Goal: Task Accomplishment & Management: Manage account settings

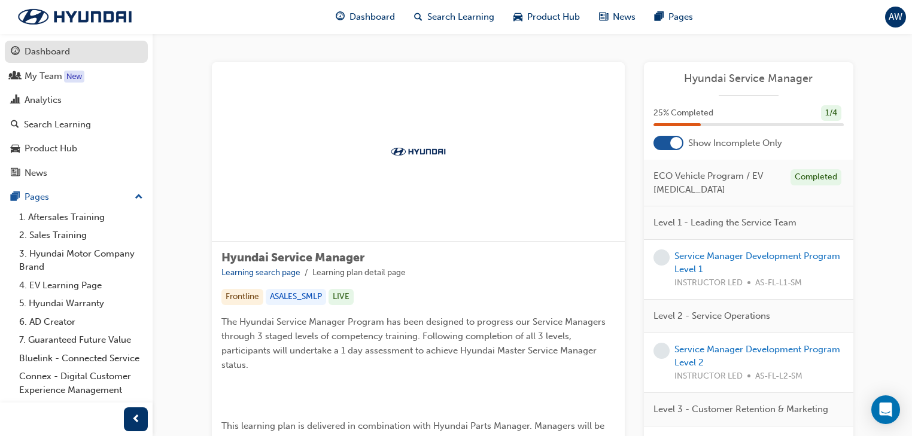
click at [67, 48] on div "Dashboard" at bounding box center [48, 52] width 46 height 14
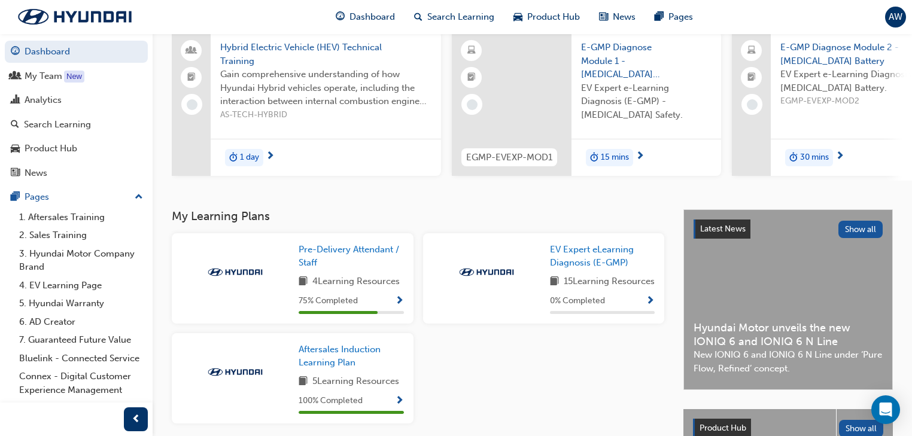
scroll to position [192, 0]
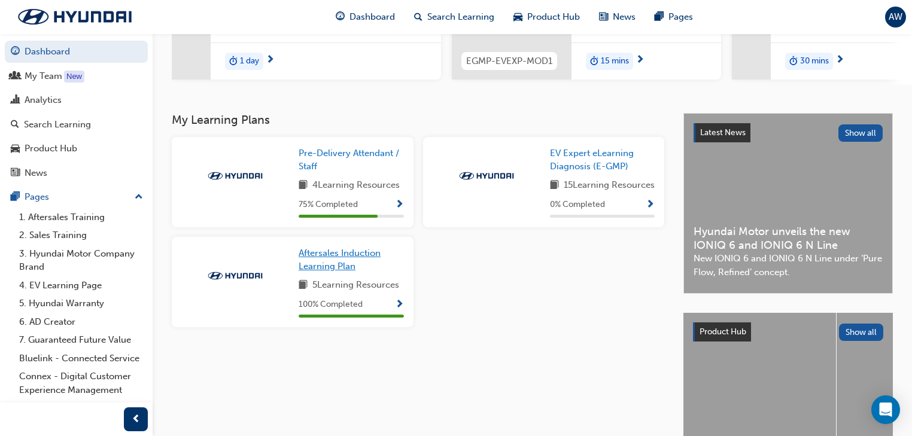
click at [321, 272] on span "Aftersales Induction Learning Plan" at bounding box center [340, 260] width 82 height 25
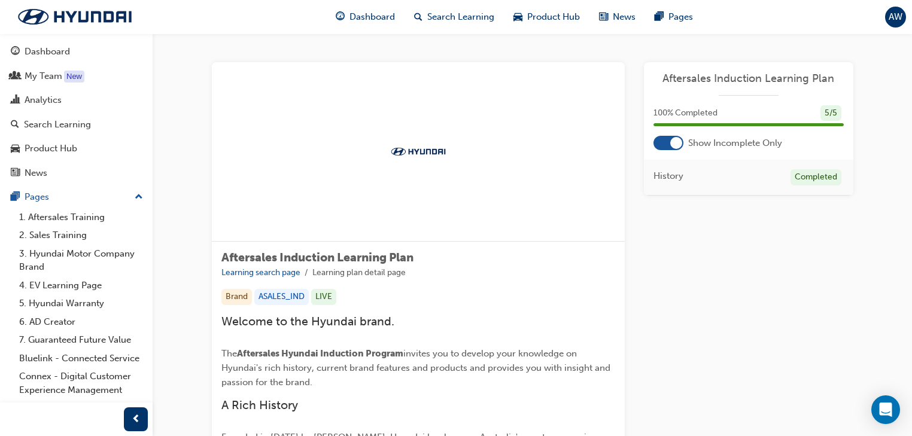
click at [668, 141] on div at bounding box center [669, 143] width 30 height 14
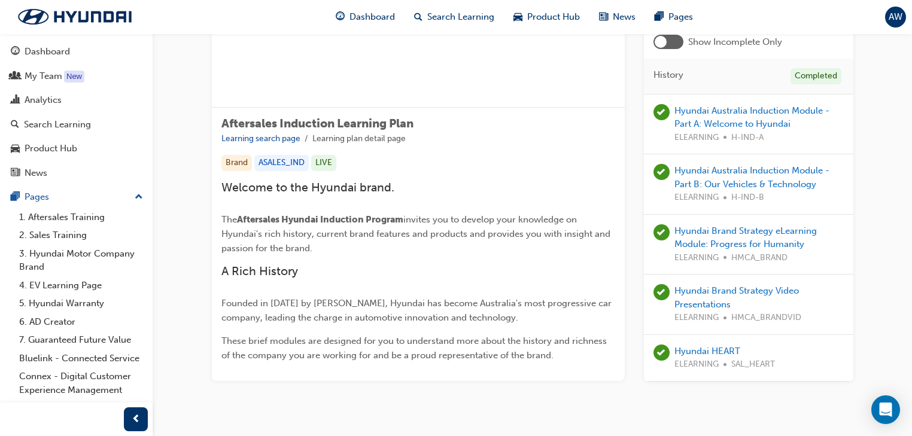
scroll to position [144, 0]
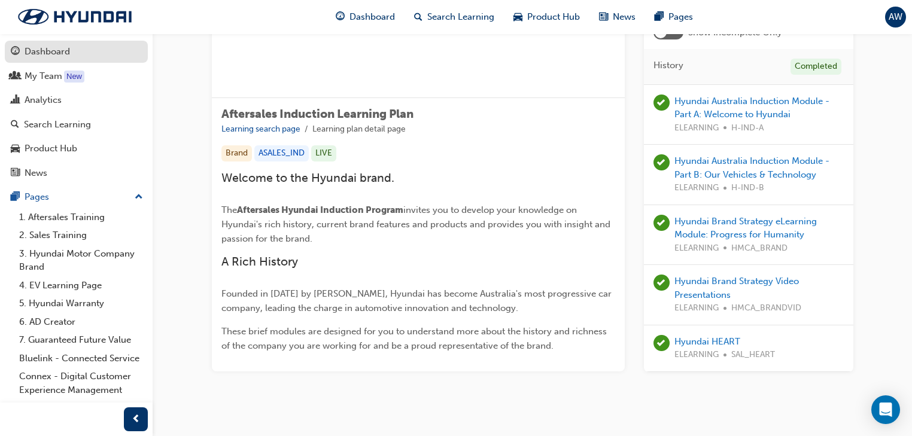
click at [103, 60] on link "Dashboard" at bounding box center [76, 52] width 143 height 22
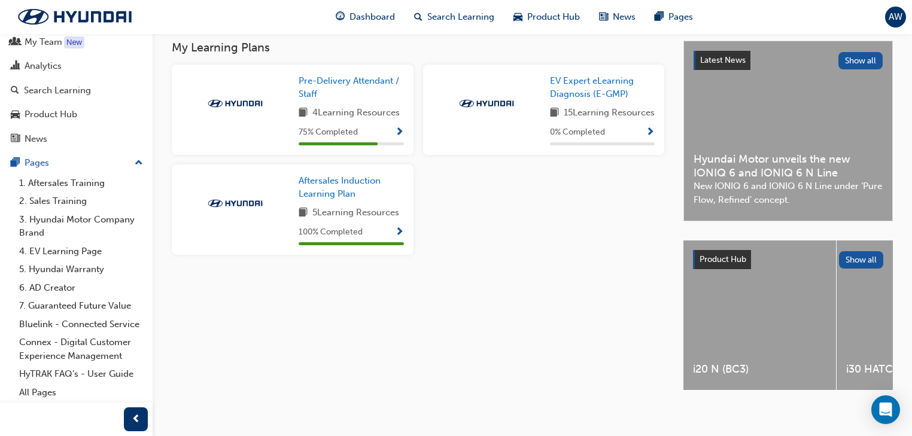
scroll to position [278, 0]
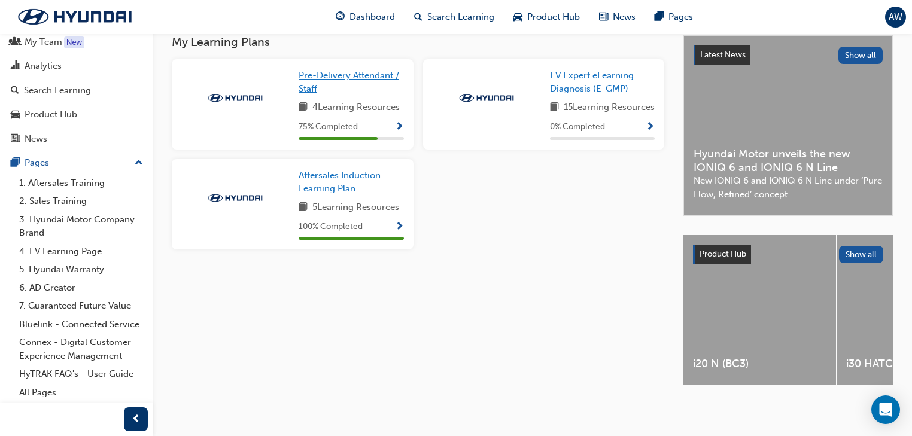
click at [374, 72] on span "Pre-Delivery Attendant / Staff" at bounding box center [349, 82] width 101 height 25
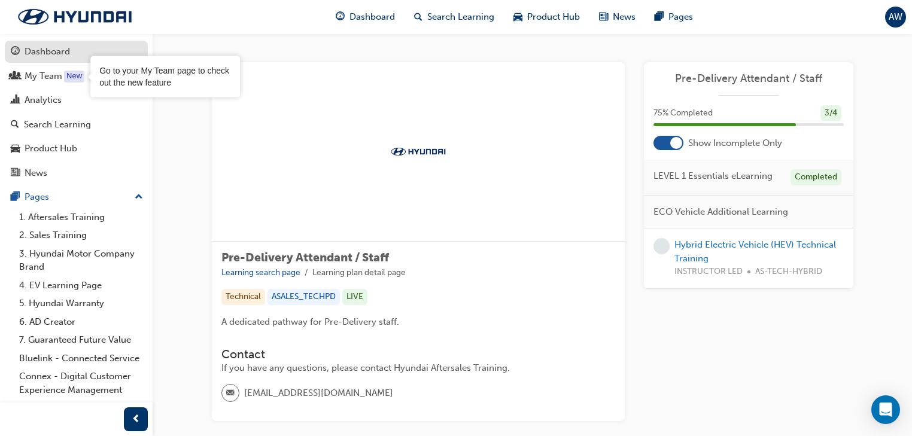
click at [65, 49] on div "Dashboard" at bounding box center [48, 52] width 46 height 14
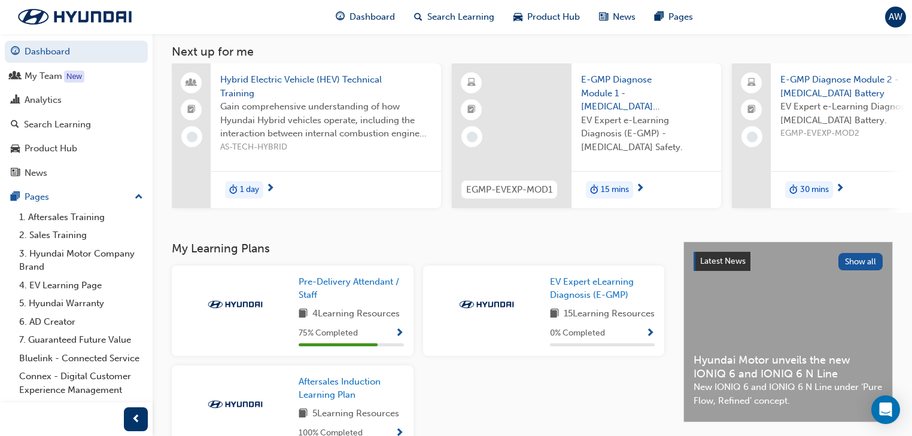
scroll to position [48, 0]
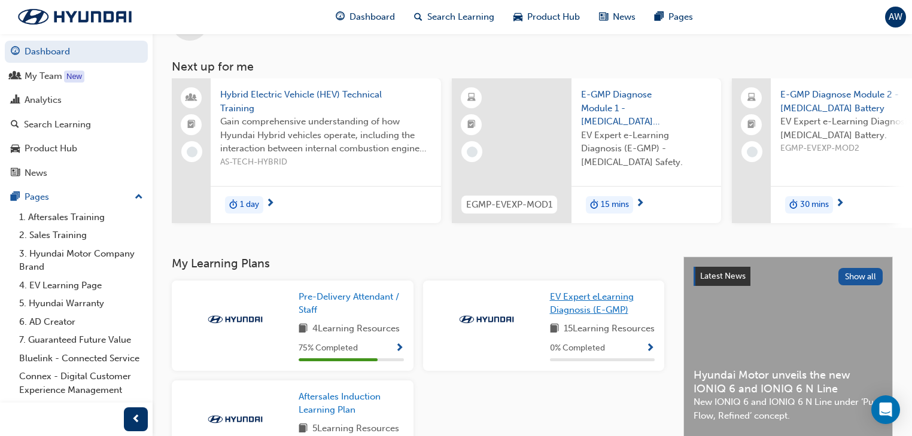
click at [568, 308] on span "EV Expert eLearning Diagnosis (E-GMP)" at bounding box center [592, 304] width 84 height 25
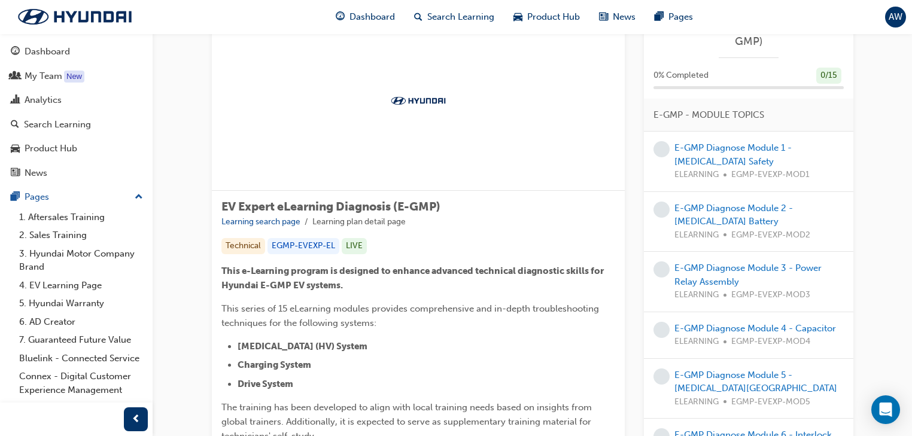
scroll to position [48, 0]
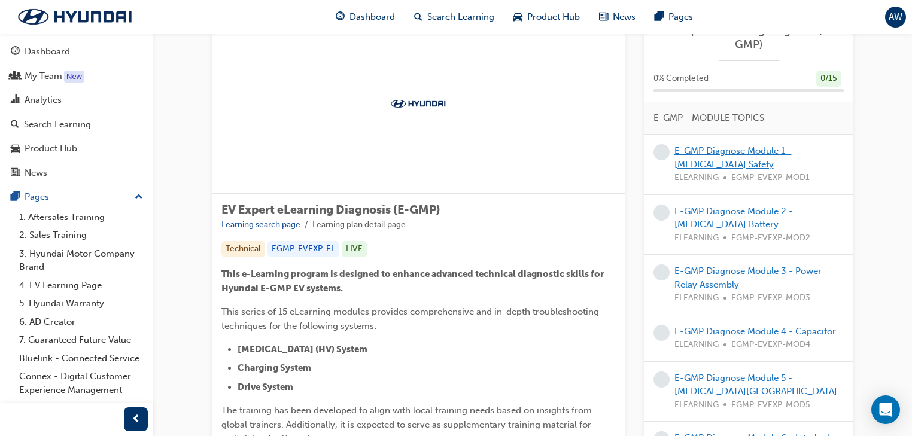
click at [711, 160] on link "E-GMP Diagnose Module 1 - [MEDICAL_DATA] Safety" at bounding box center [733, 157] width 117 height 25
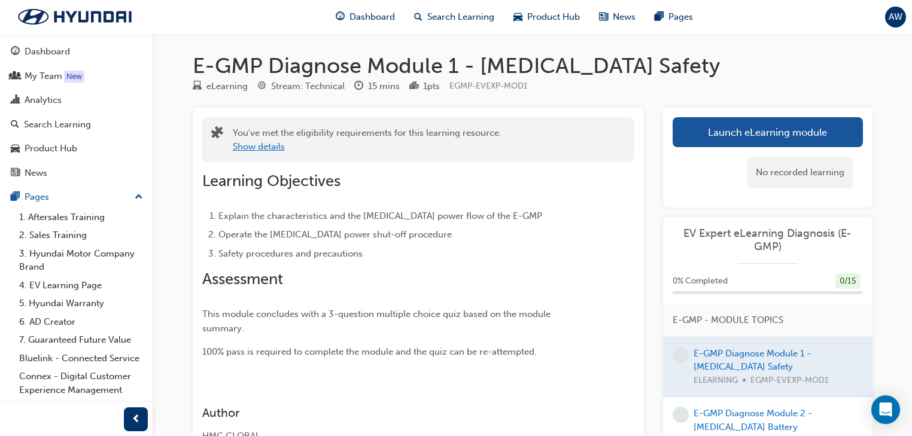
click at [251, 148] on button "Show details" at bounding box center [259, 147] width 52 height 14
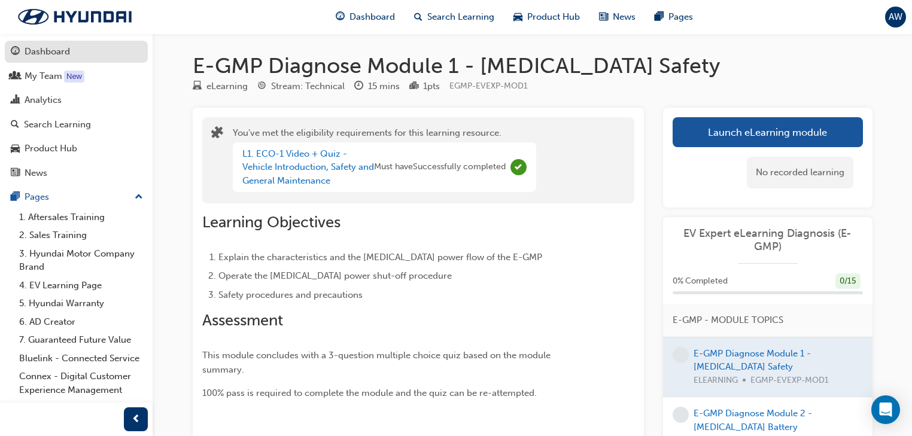
click at [62, 45] on div "Dashboard" at bounding box center [48, 52] width 46 height 14
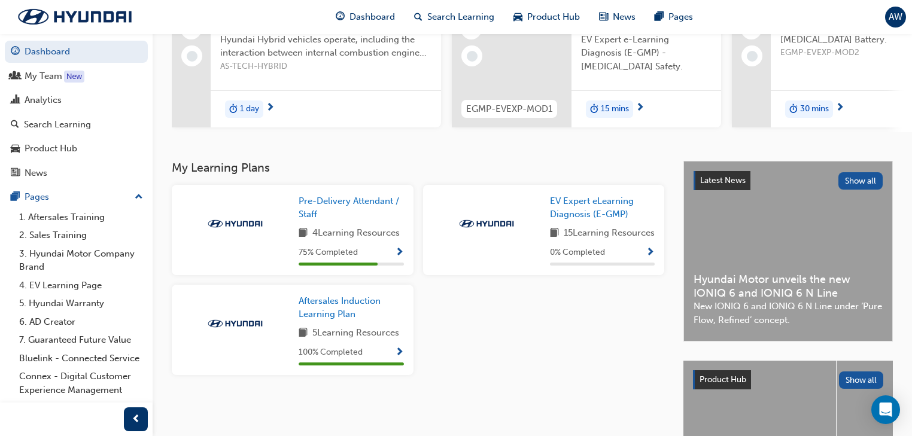
scroll to position [278, 0]
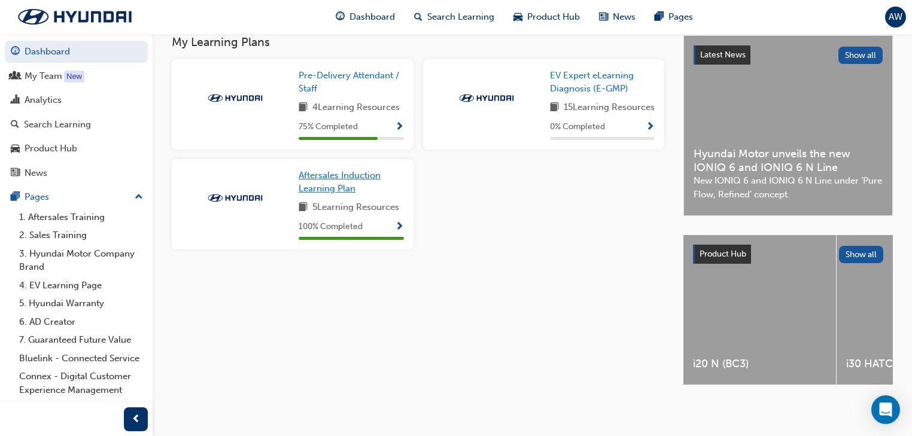
click at [330, 193] on span "Aftersales Induction Learning Plan" at bounding box center [340, 182] width 82 height 25
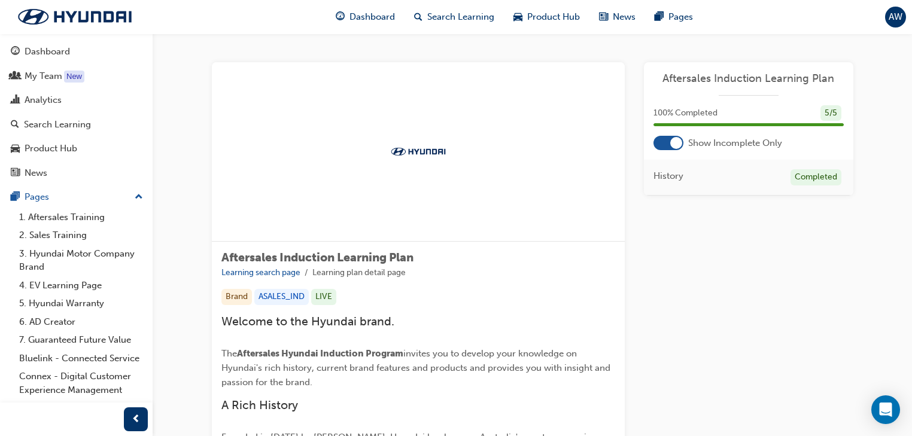
click at [60, 63] on button "Dashboard My Team New Analytics Search Learning Product Hub News Pages" at bounding box center [76, 112] width 143 height 148
click at [63, 58] on div "Dashboard" at bounding box center [48, 52] width 46 height 14
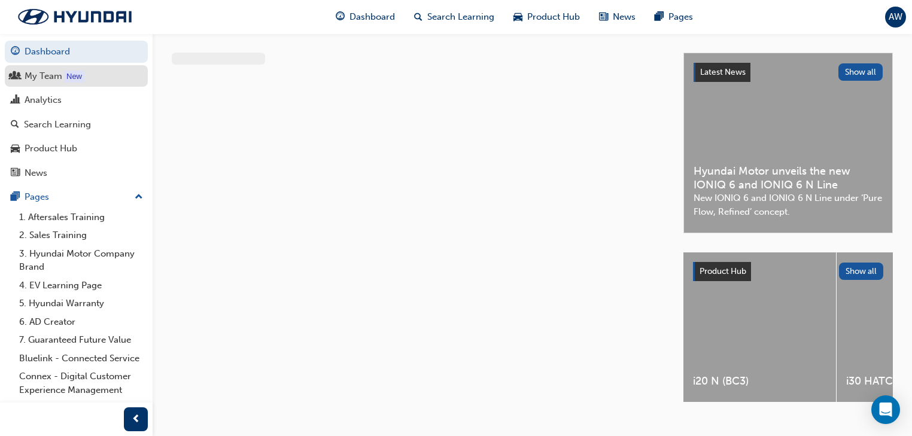
click at [65, 74] on div "New" at bounding box center [74, 77] width 20 height 12
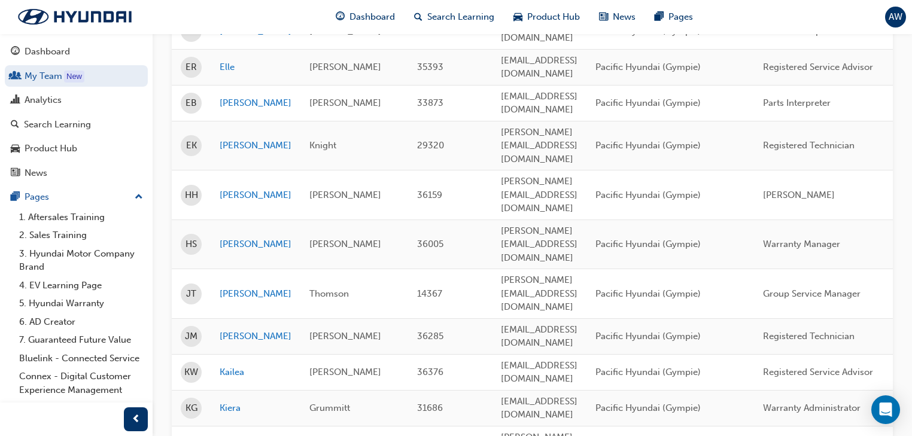
scroll to position [335, 0]
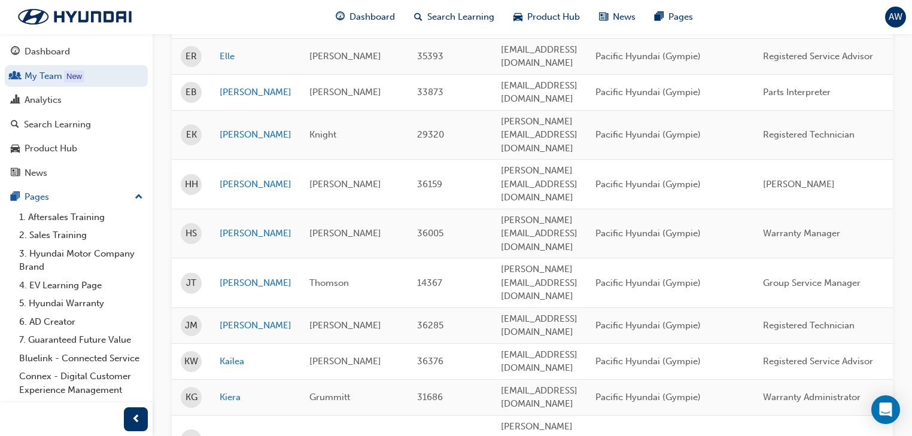
click at [237, 433] on link "[PERSON_NAME]" at bounding box center [256, 440] width 72 height 14
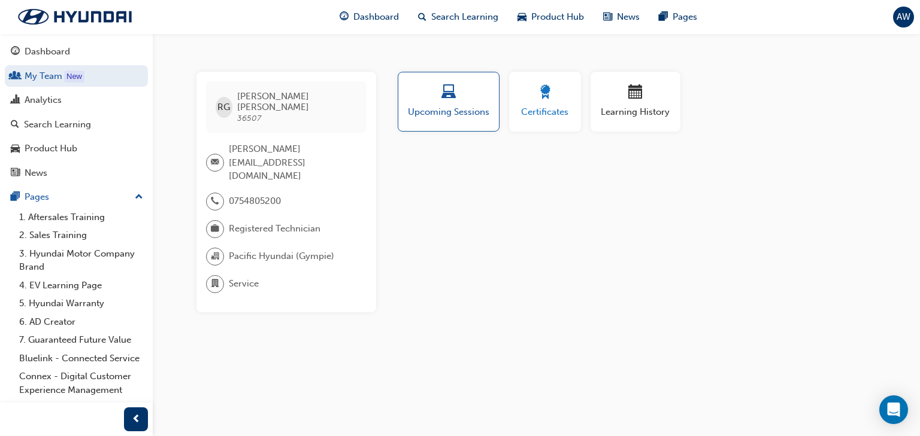
click at [558, 116] on span "Certificates" at bounding box center [545, 112] width 54 height 14
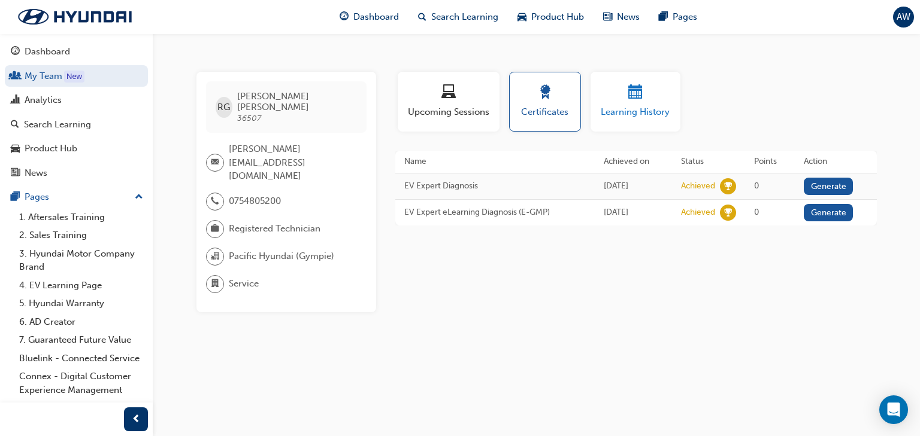
click at [653, 108] on span "Learning History" at bounding box center [635, 112] width 72 height 14
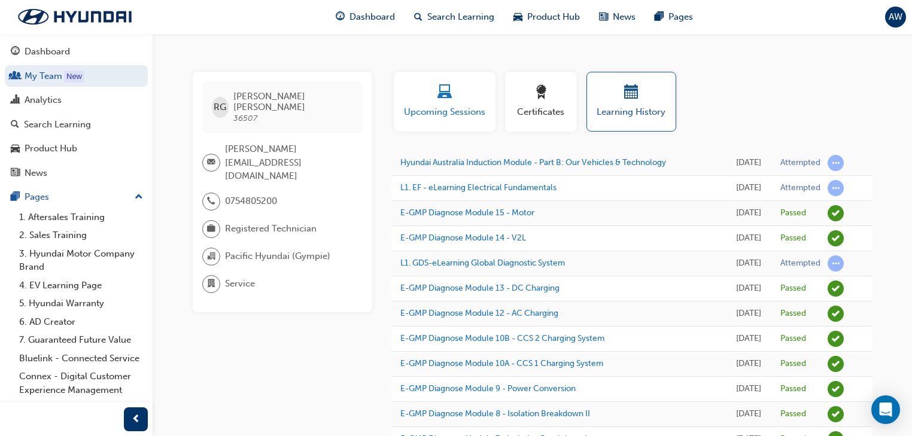
click at [454, 108] on span "Upcoming Sessions" at bounding box center [445, 112] width 84 height 14
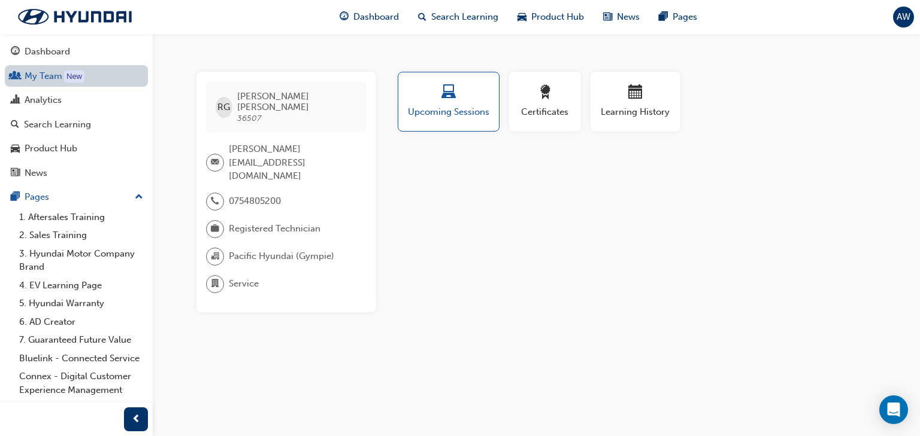
click at [62, 80] on link "My Team New" at bounding box center [76, 76] width 143 height 22
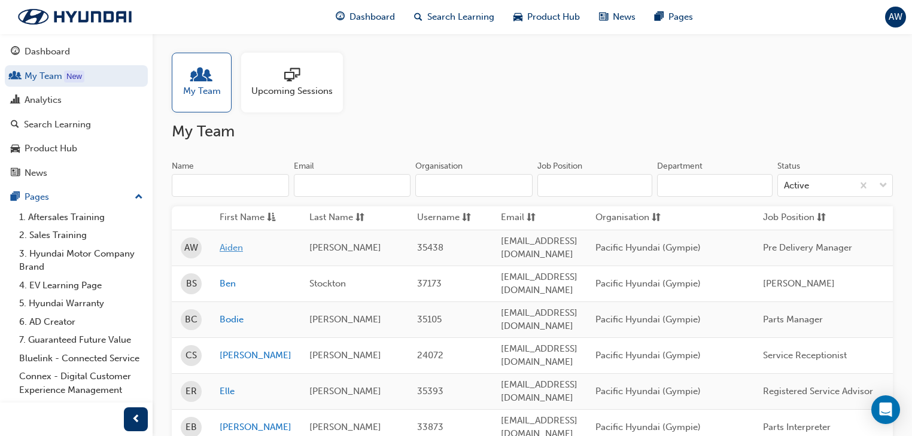
click at [239, 248] on link "Aiden" at bounding box center [256, 248] width 72 height 14
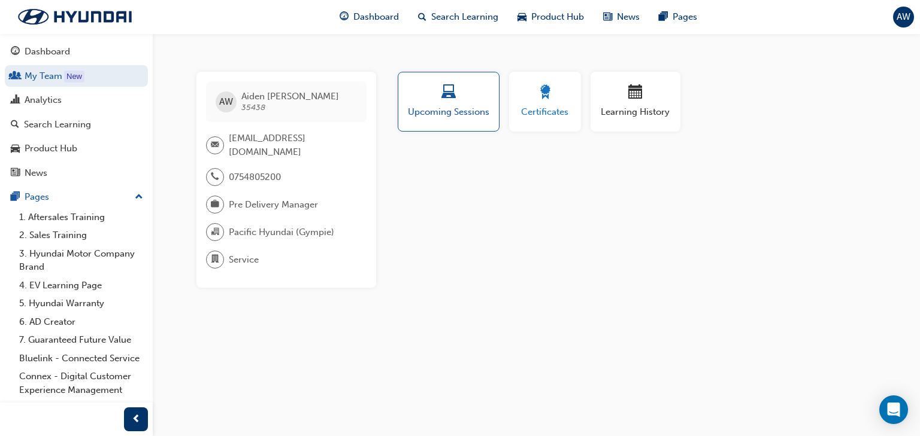
click at [546, 117] on span "Certificates" at bounding box center [545, 112] width 54 height 14
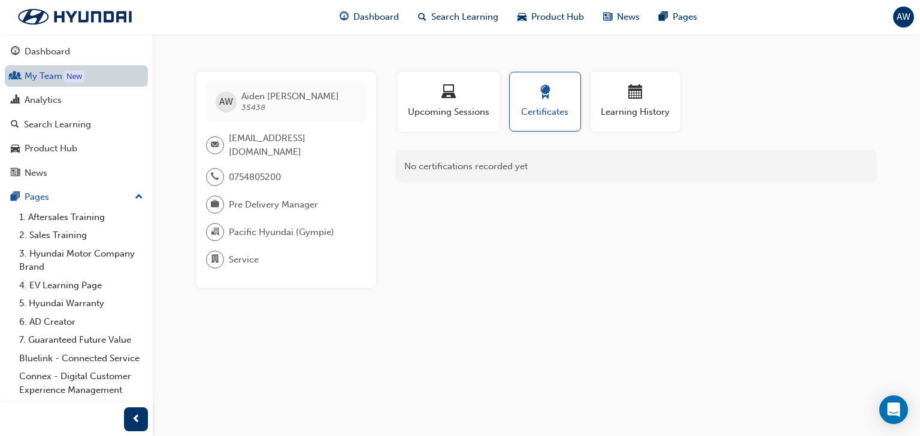
click at [90, 75] on link "My Team New" at bounding box center [76, 76] width 143 height 22
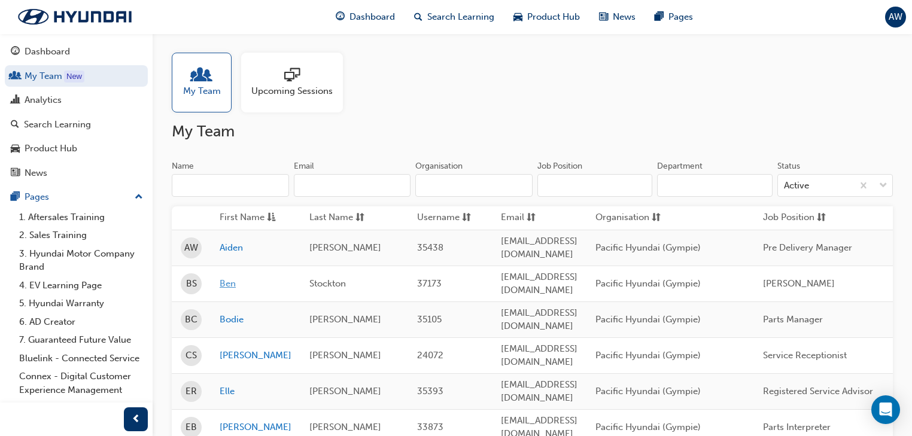
click at [225, 279] on link "Ben" at bounding box center [256, 284] width 72 height 14
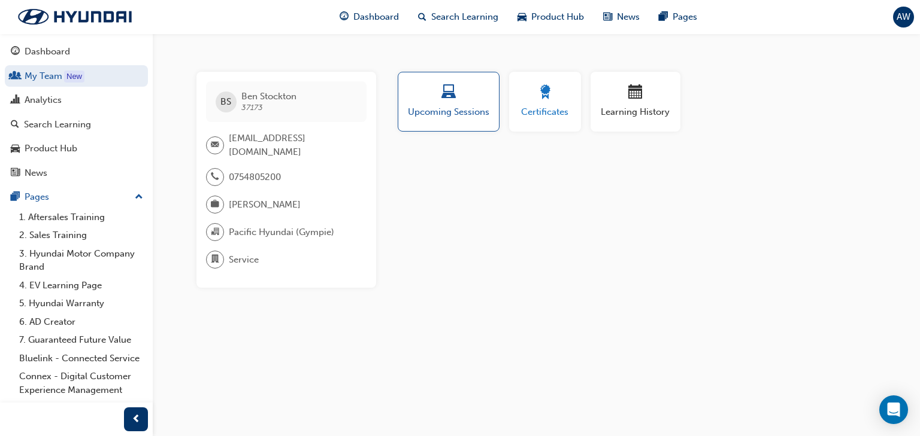
click at [572, 94] on button "Certificates" at bounding box center [545, 102] width 72 height 60
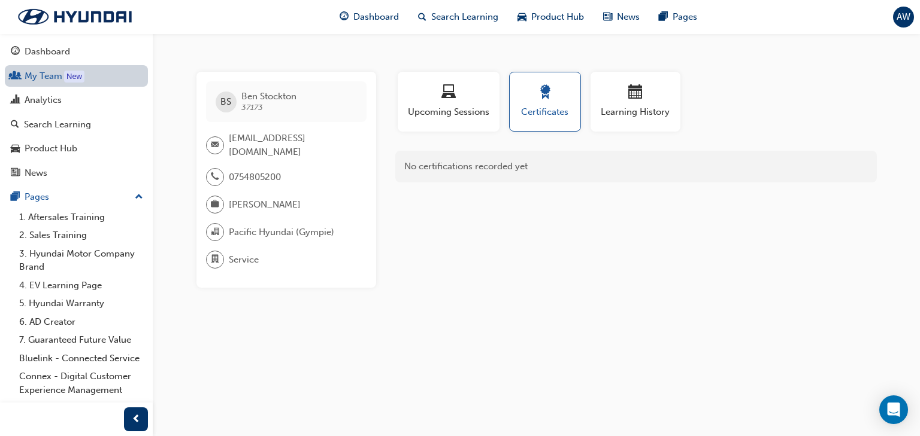
click at [81, 83] on div "New" at bounding box center [74, 77] width 20 height 12
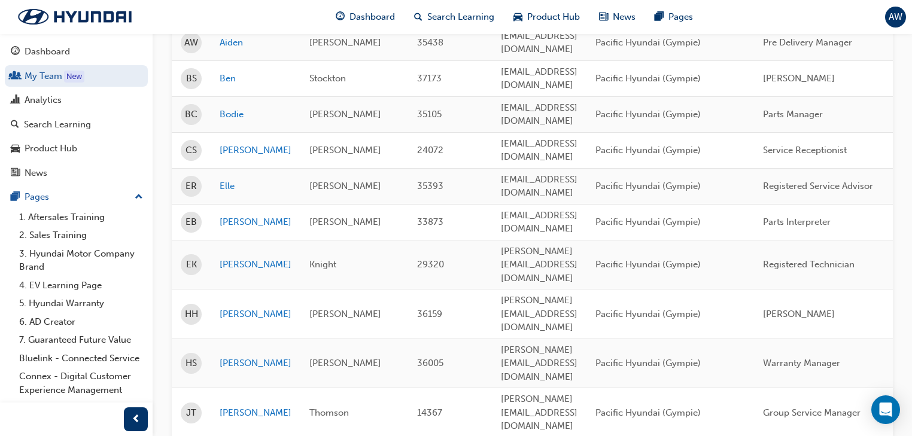
scroll to position [239, 0]
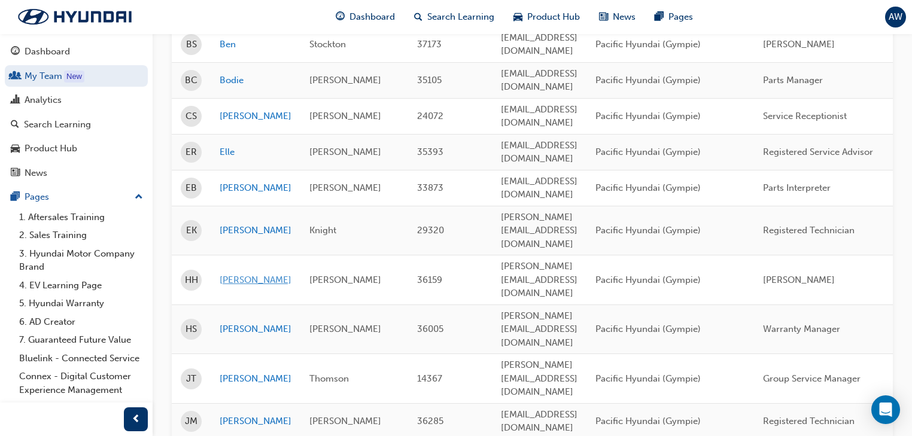
click at [251, 274] on link "[PERSON_NAME]" at bounding box center [256, 281] width 72 height 14
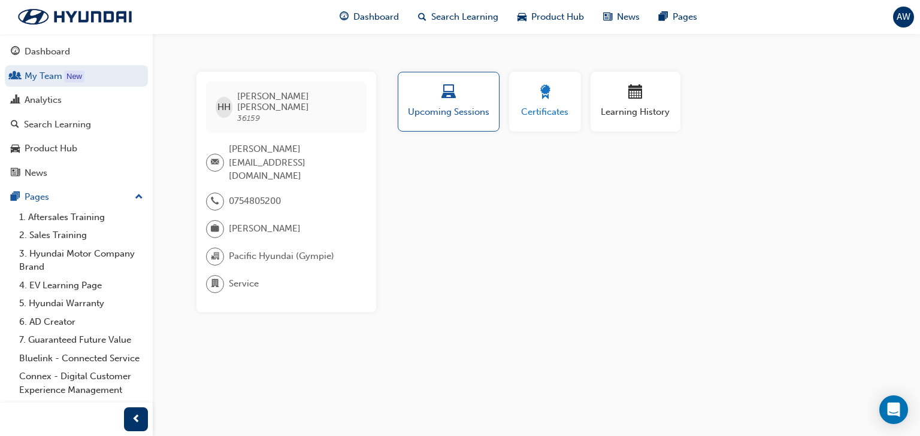
click at [536, 105] on span "Certificates" at bounding box center [545, 112] width 54 height 14
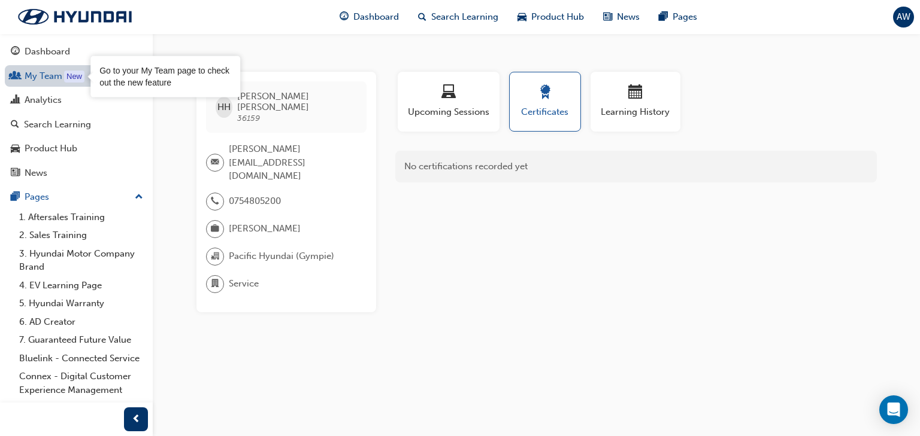
click at [75, 76] on div "New" at bounding box center [74, 77] width 20 height 12
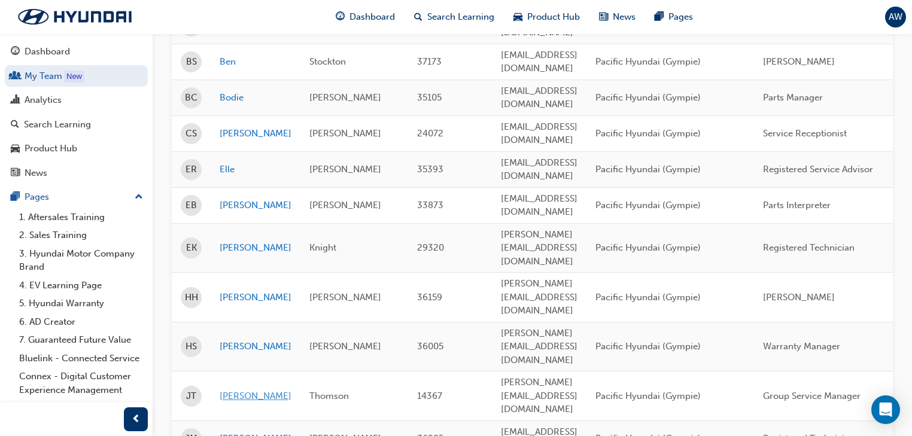
scroll to position [239, 0]
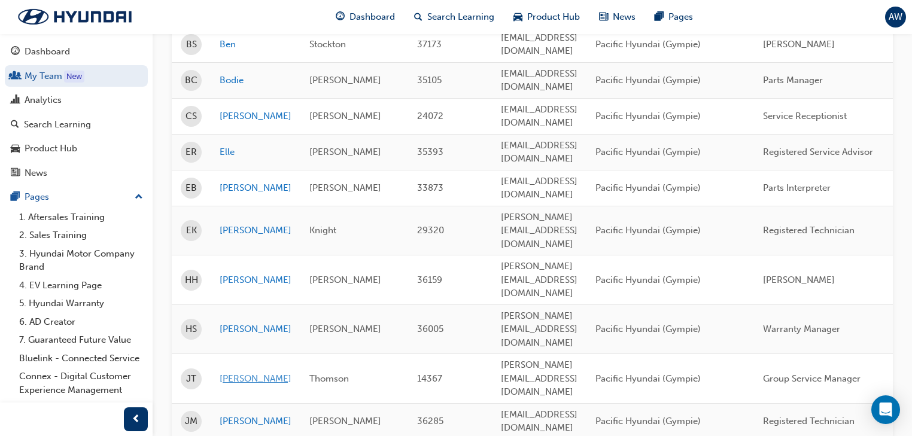
click at [241, 372] on link "[PERSON_NAME]" at bounding box center [256, 379] width 72 height 14
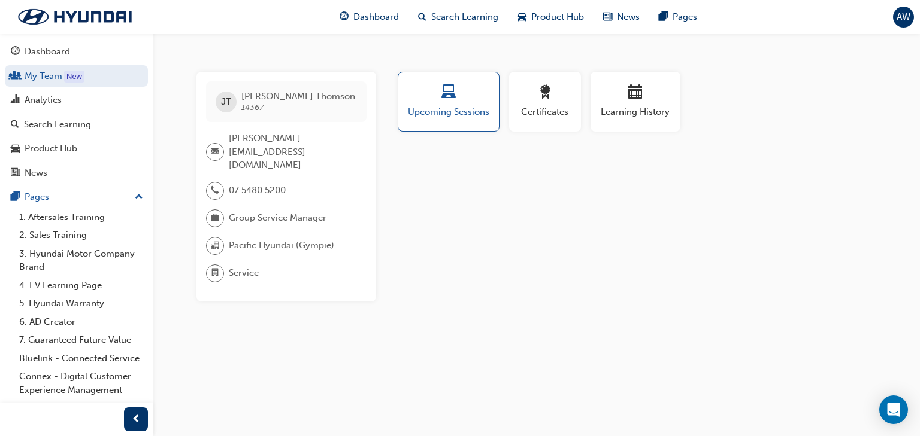
click at [586, 98] on div "Learning History" at bounding box center [635, 106] width 99 height 69
click at [568, 105] on span "Certificates" at bounding box center [545, 112] width 54 height 14
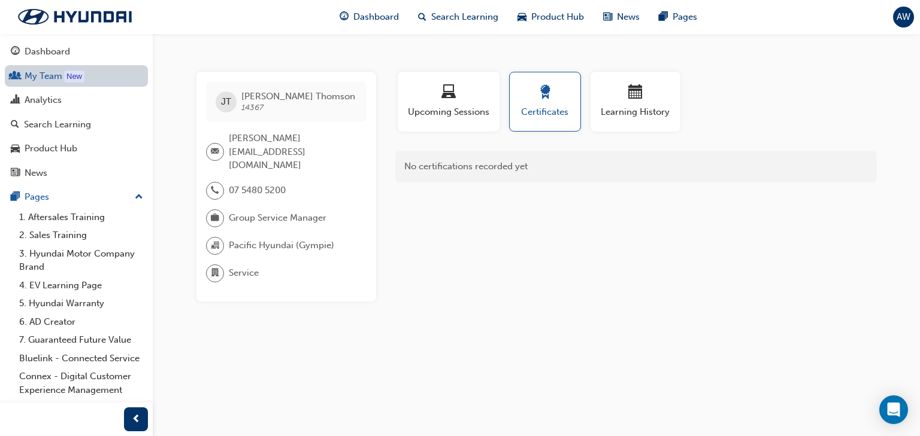
click at [40, 86] on link "My Team New" at bounding box center [76, 76] width 143 height 22
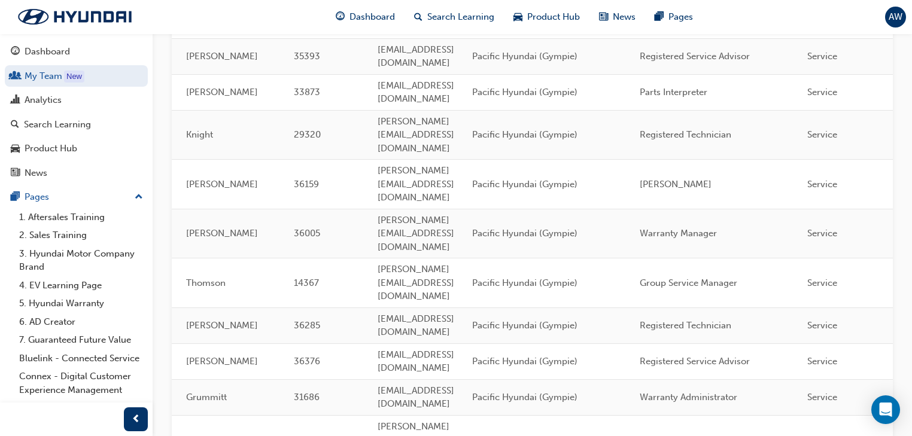
scroll to position [0, 5]
